Goal: Find contact information: Find contact information

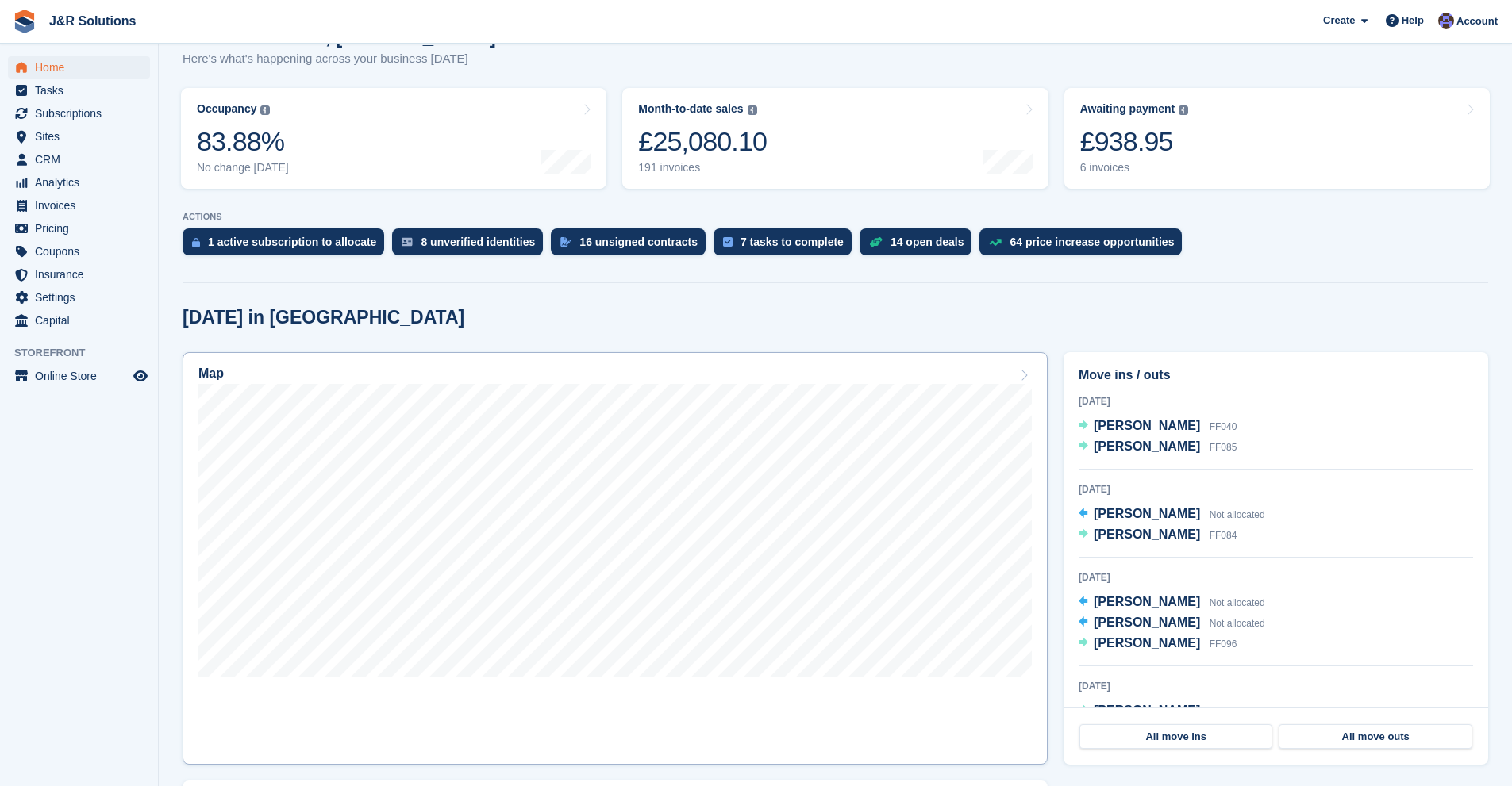
scroll to position [318, 0]
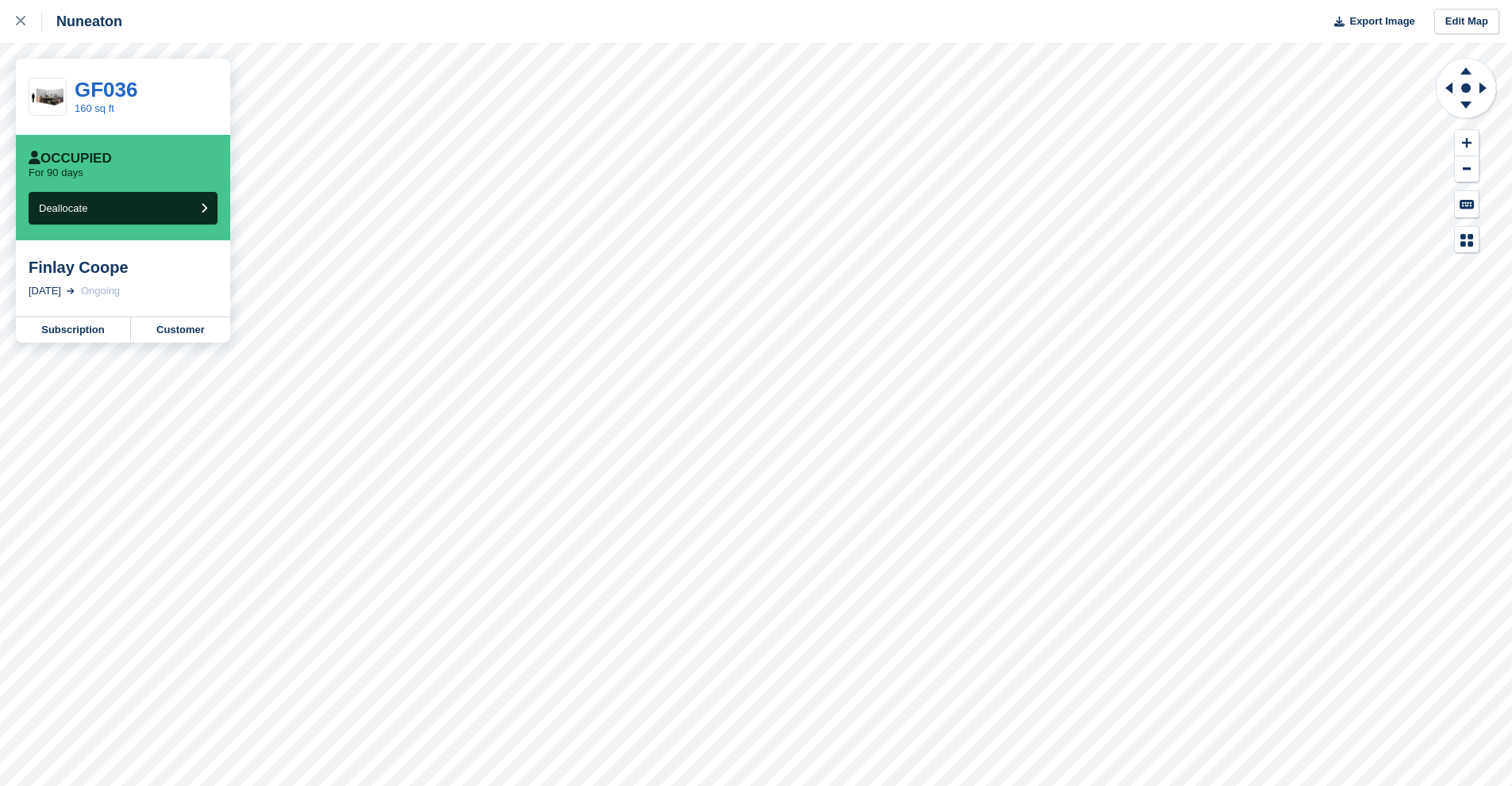
click at [78, 270] on div "Finlay Coope" at bounding box center [123, 267] width 189 height 19
click at [78, 327] on link "Subscription" at bounding box center [73, 330] width 115 height 25
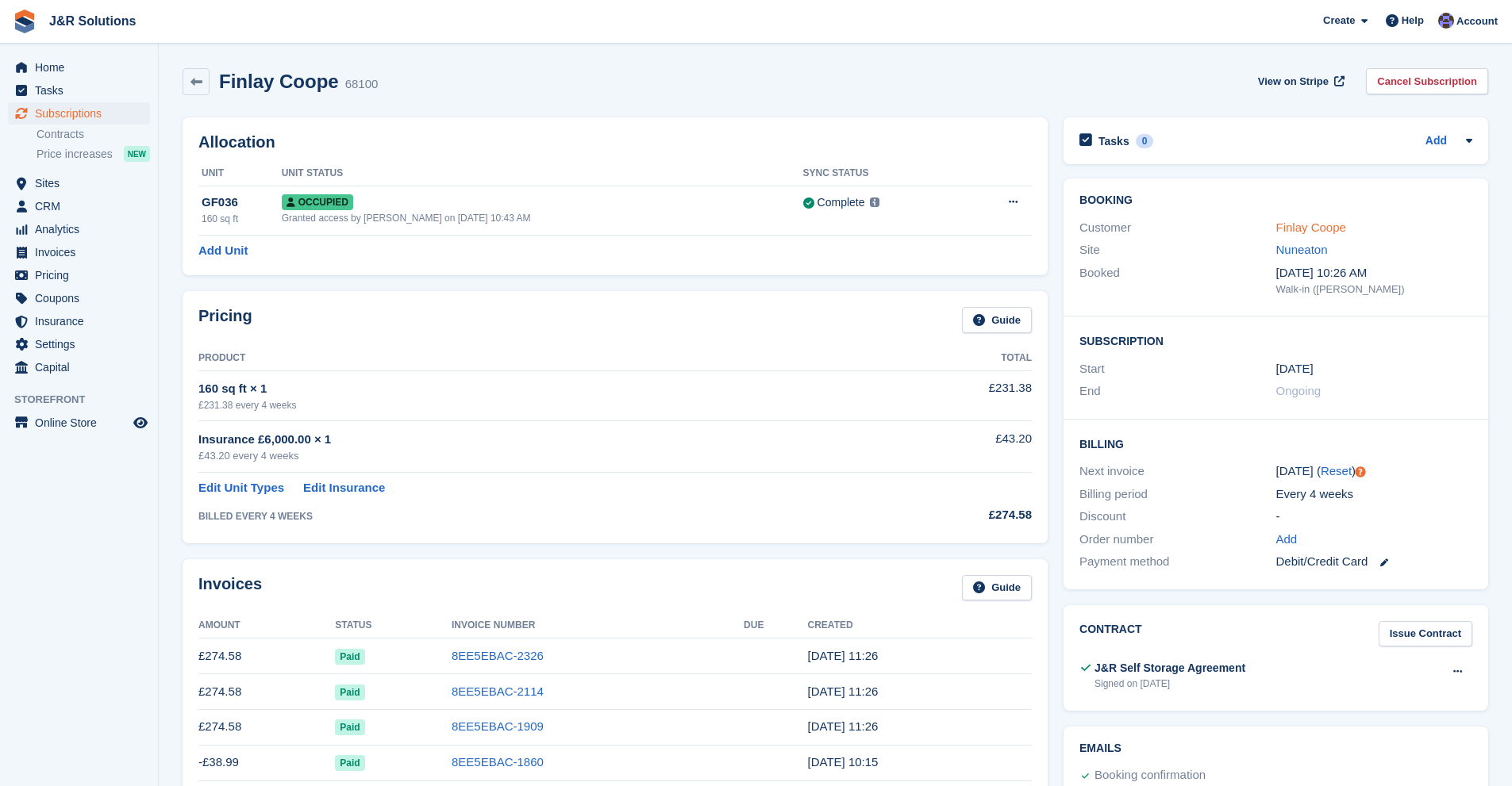
click at [1294, 224] on link "Finlay Coope" at bounding box center [1312, 228] width 70 height 13
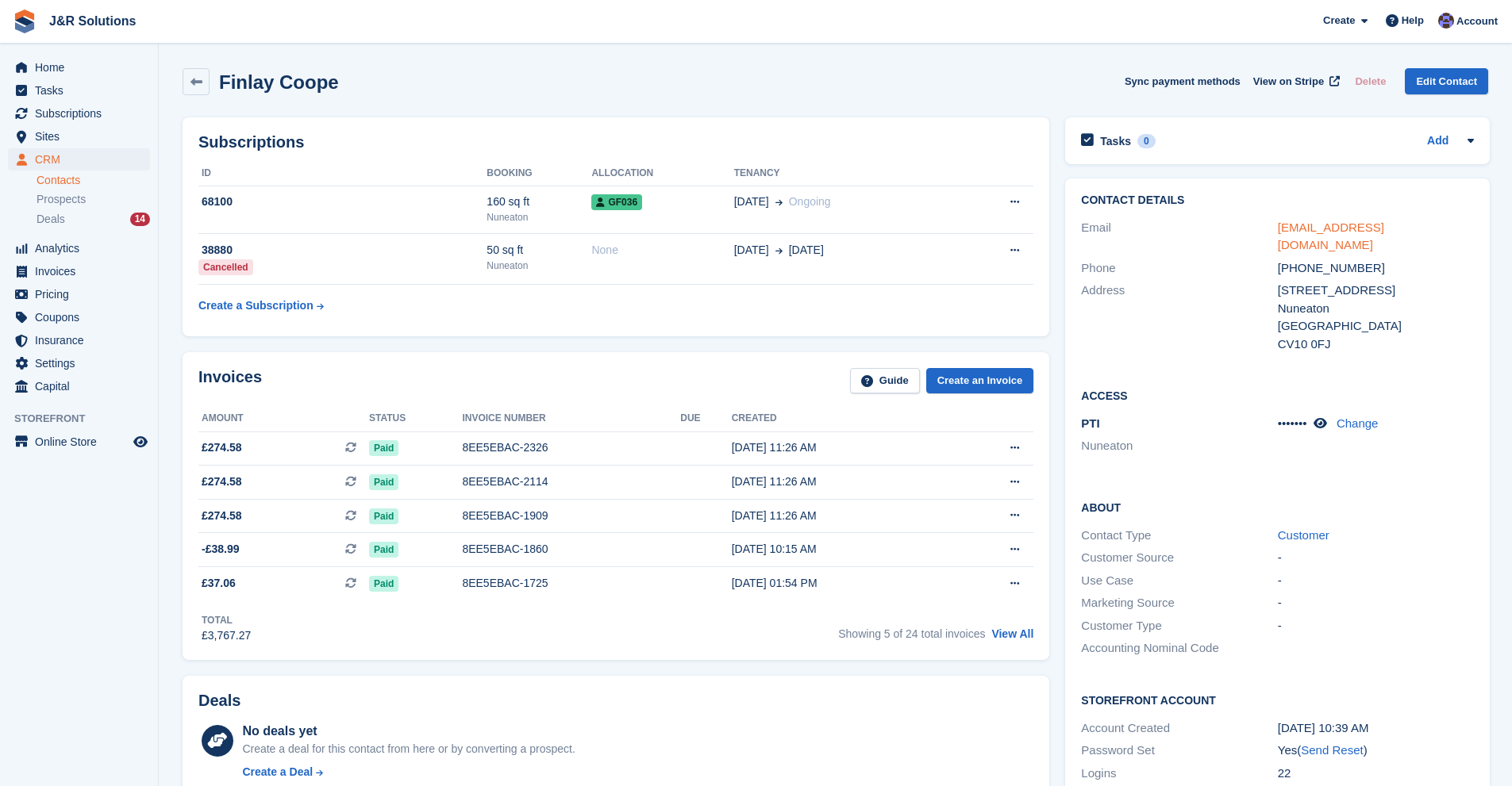
click at [1282, 223] on link "sales@trailsurge.co.uk" at bounding box center [1332, 237] width 107 height 32
click at [1341, 227] on link "sales@trailsurge.co.uk" at bounding box center [1332, 237] width 107 height 32
click at [1324, 418] on icon at bounding box center [1320, 423] width 13 height 12
click at [1324, 418] on icon at bounding box center [1332, 423] width 15 height 12
drag, startPoint x: 1276, startPoint y: 251, endPoint x: 1394, endPoint y: 248, distance: 118.0
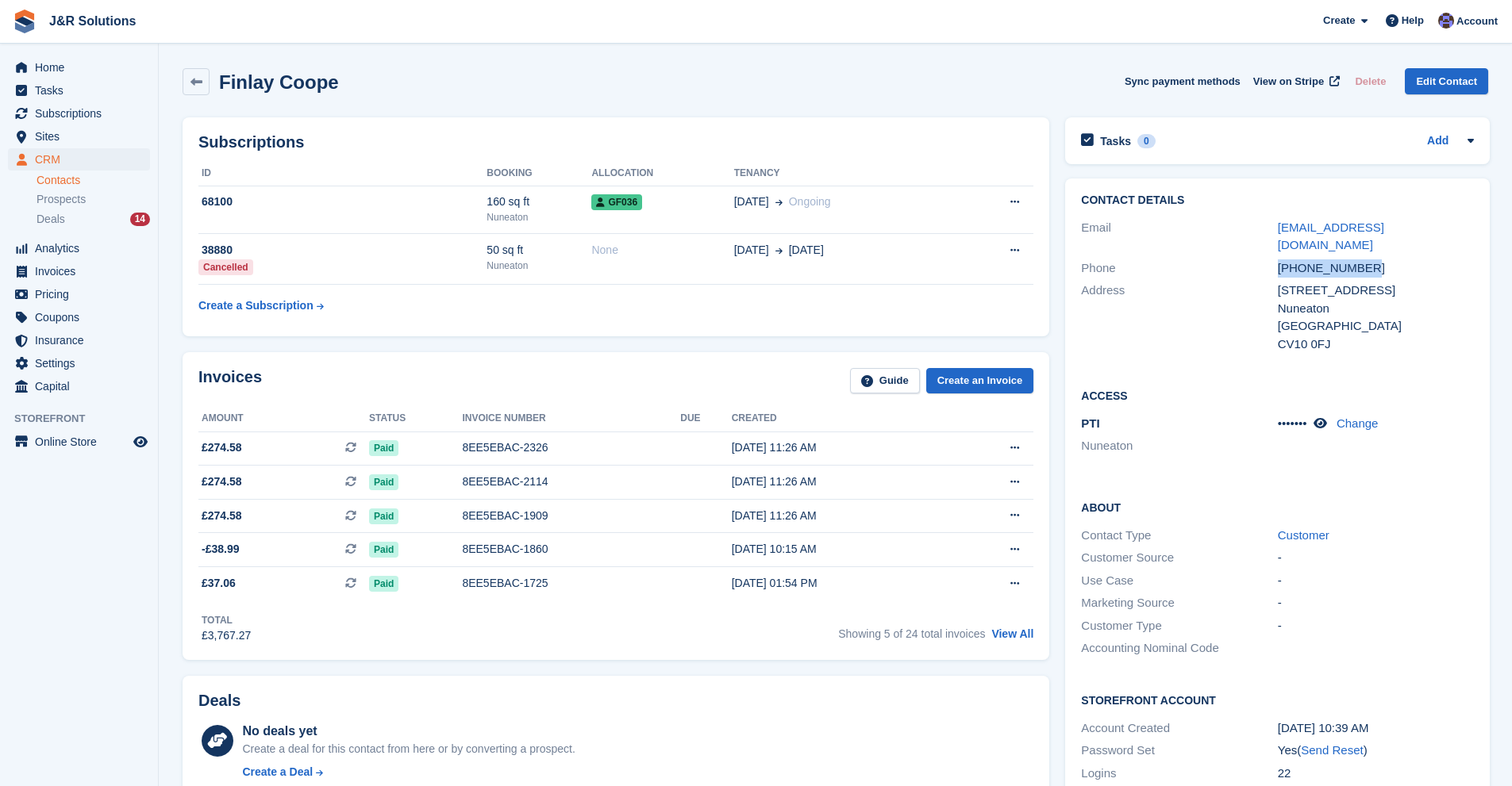
click at [1394, 259] on div "+447534923261" at bounding box center [1376, 268] width 196 height 18
copy div "+447534923261"
